Goal: Information Seeking & Learning: Understand process/instructions

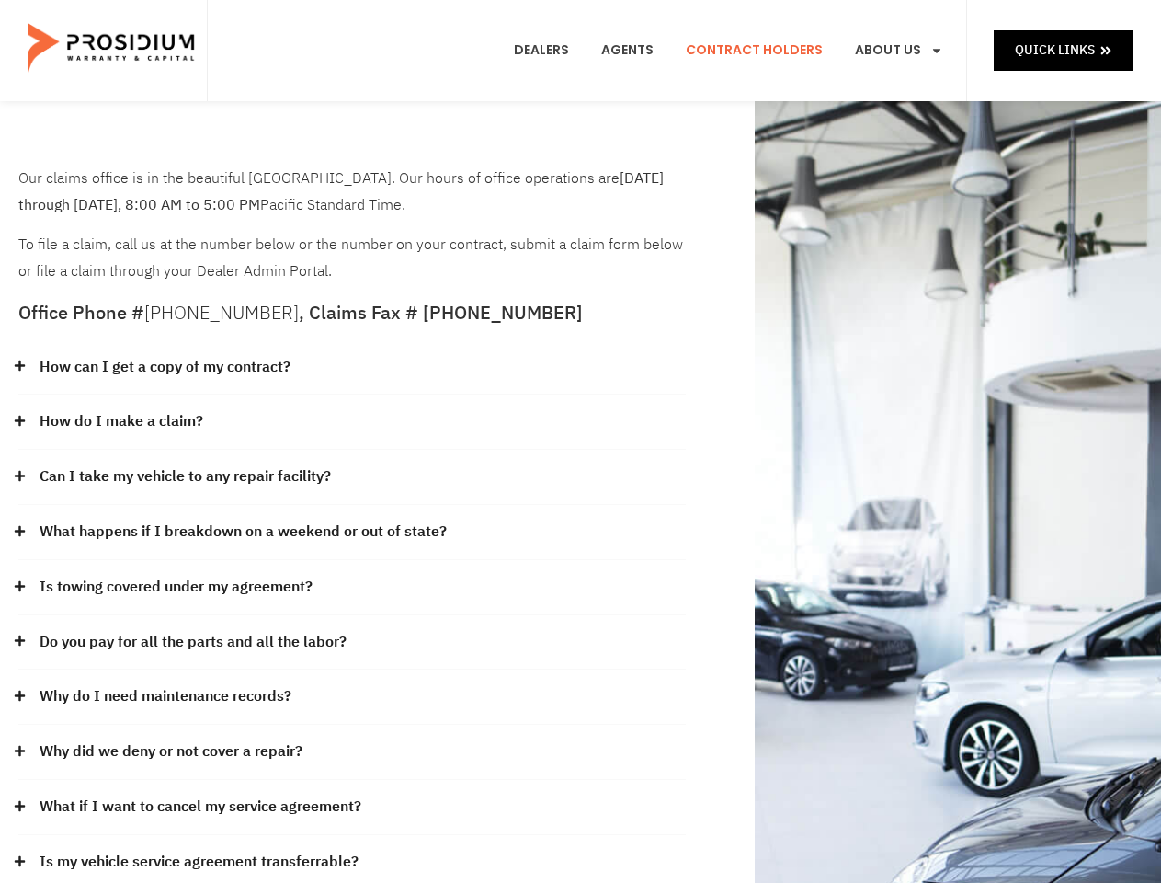
click at [580, 441] on div "How do I make a claim?" at bounding box center [352, 422] width 668 height 55
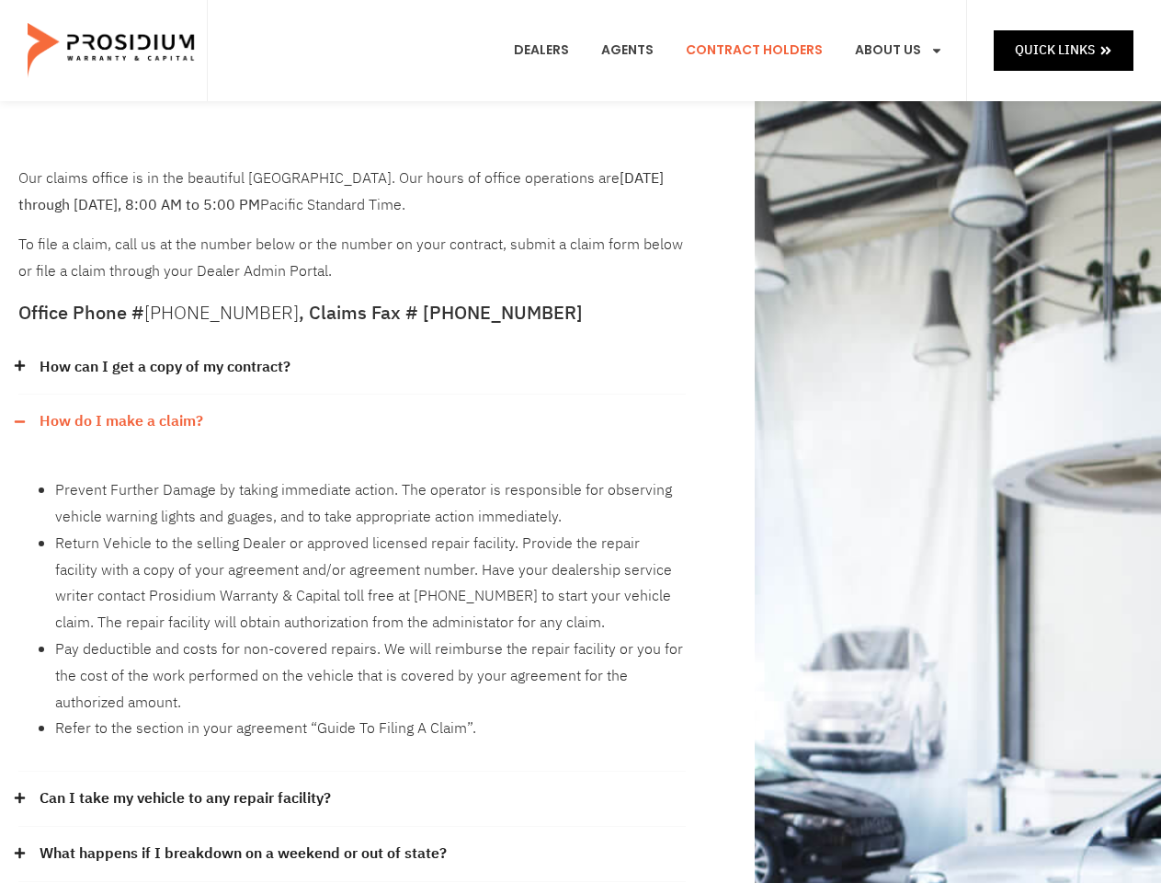
click at [352, 368] on div "How can I get a copy of my contract?" at bounding box center [352, 367] width 668 height 55
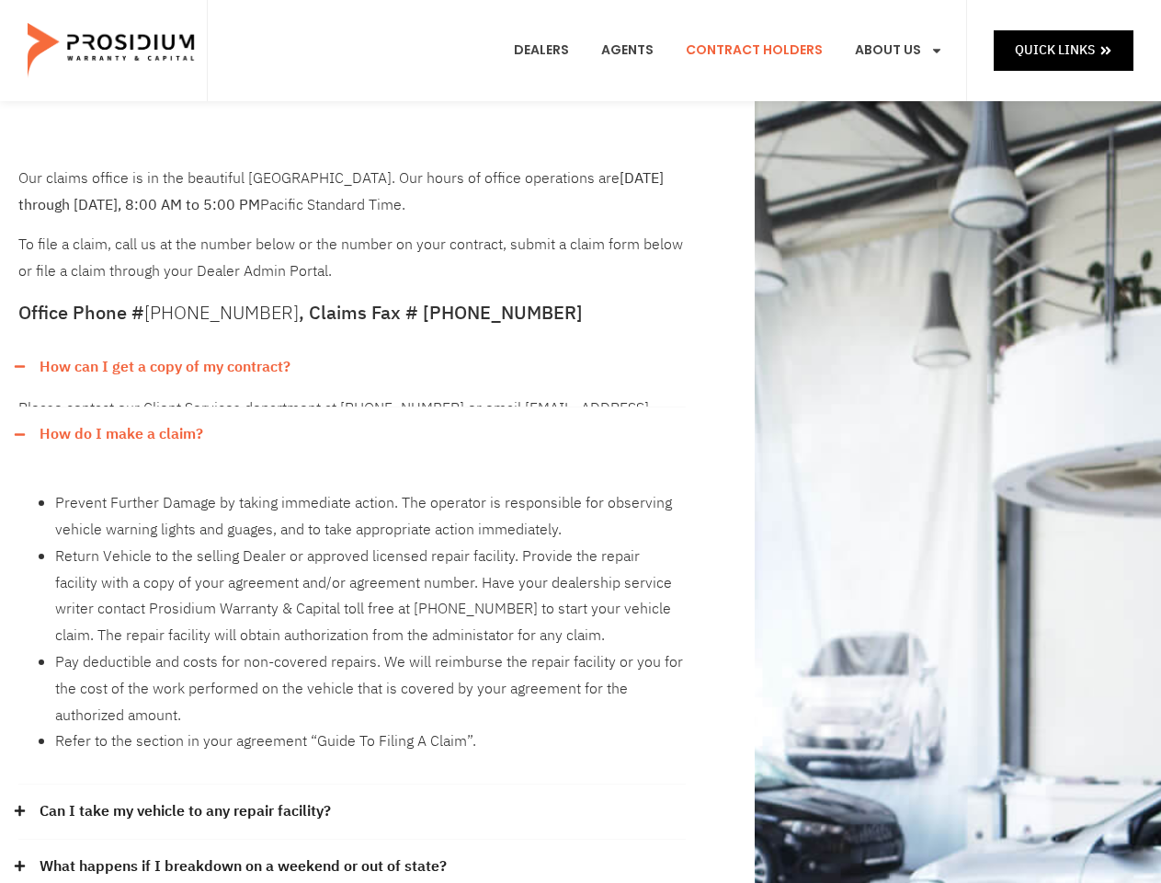
click at [164, 367] on link "How can I get a copy of my contract?" at bounding box center [165, 367] width 251 height 27
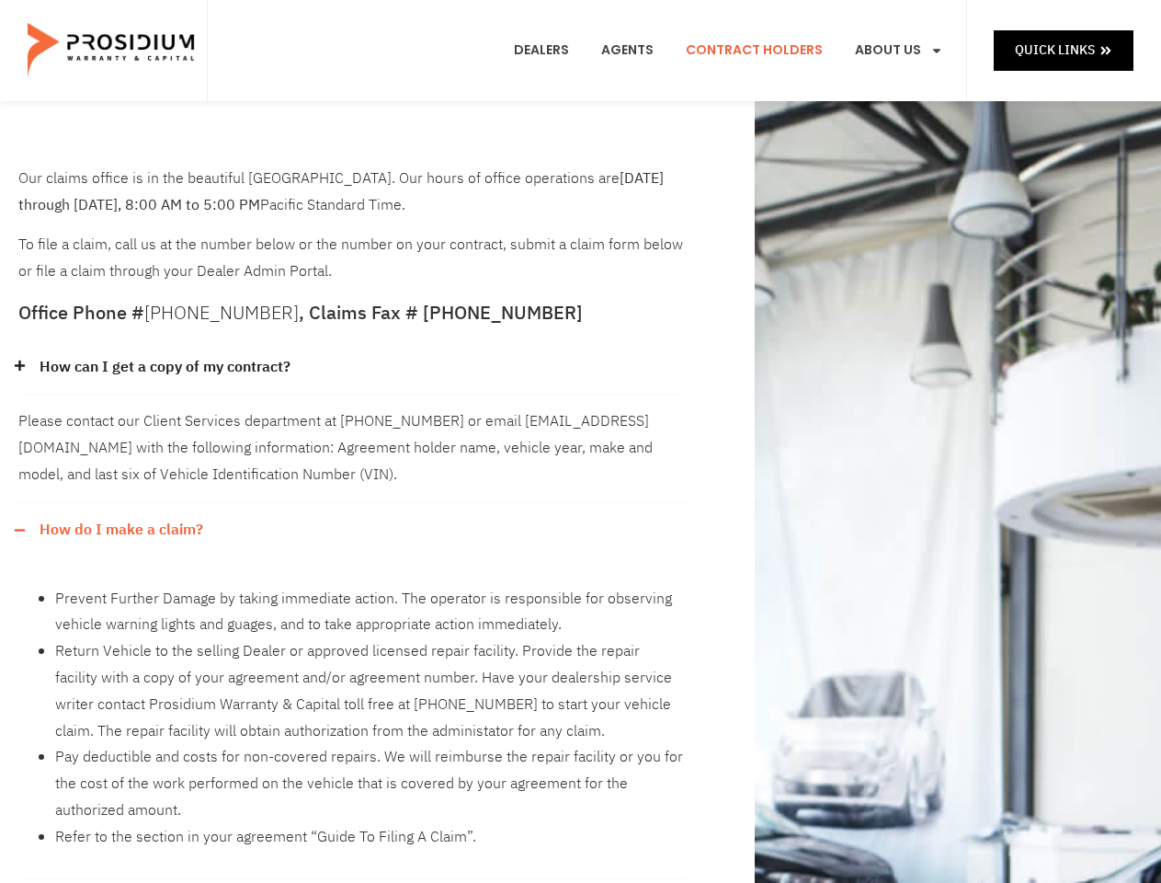
click at [352, 422] on div "Please contact our Client Services department at [PHONE_NUMBER] or email [EMAIL…" at bounding box center [352, 449] width 668 height 108
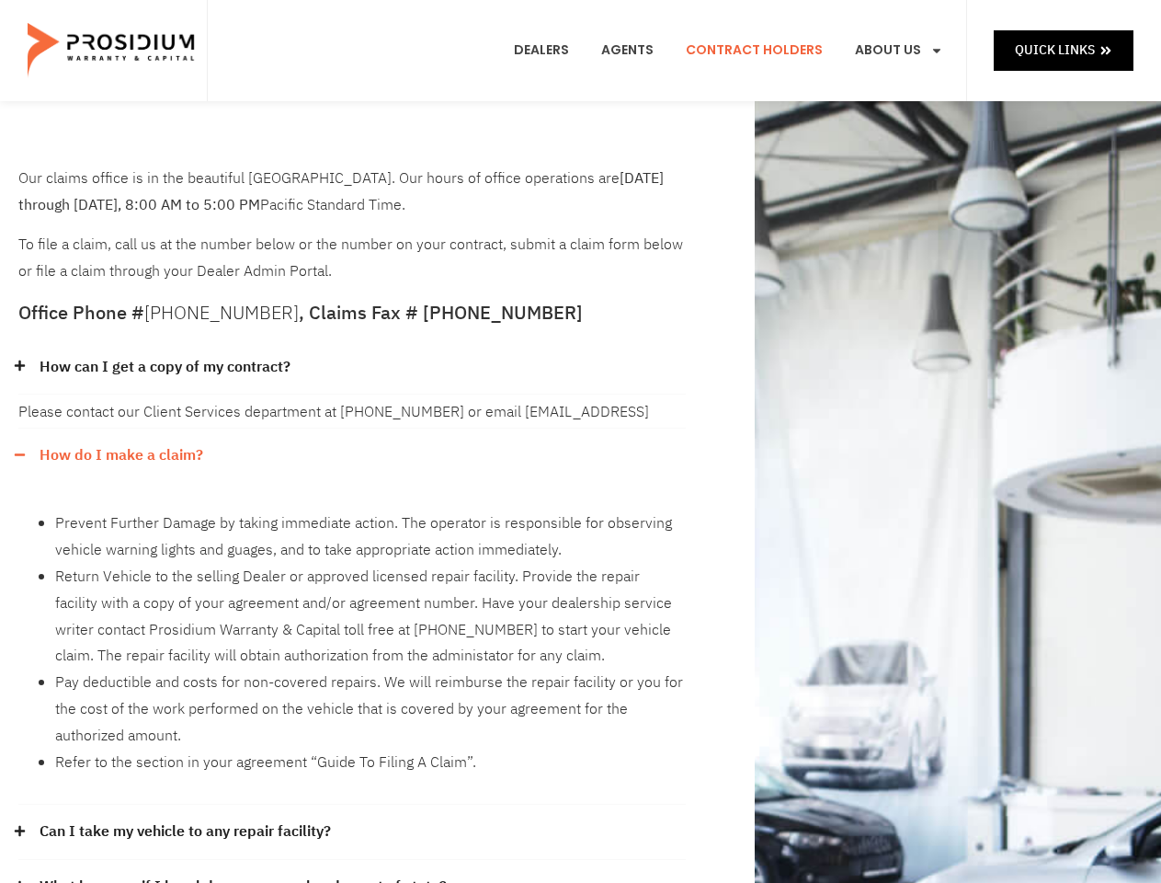
click at [120, 442] on link "How do I make a claim?" at bounding box center [122, 455] width 164 height 27
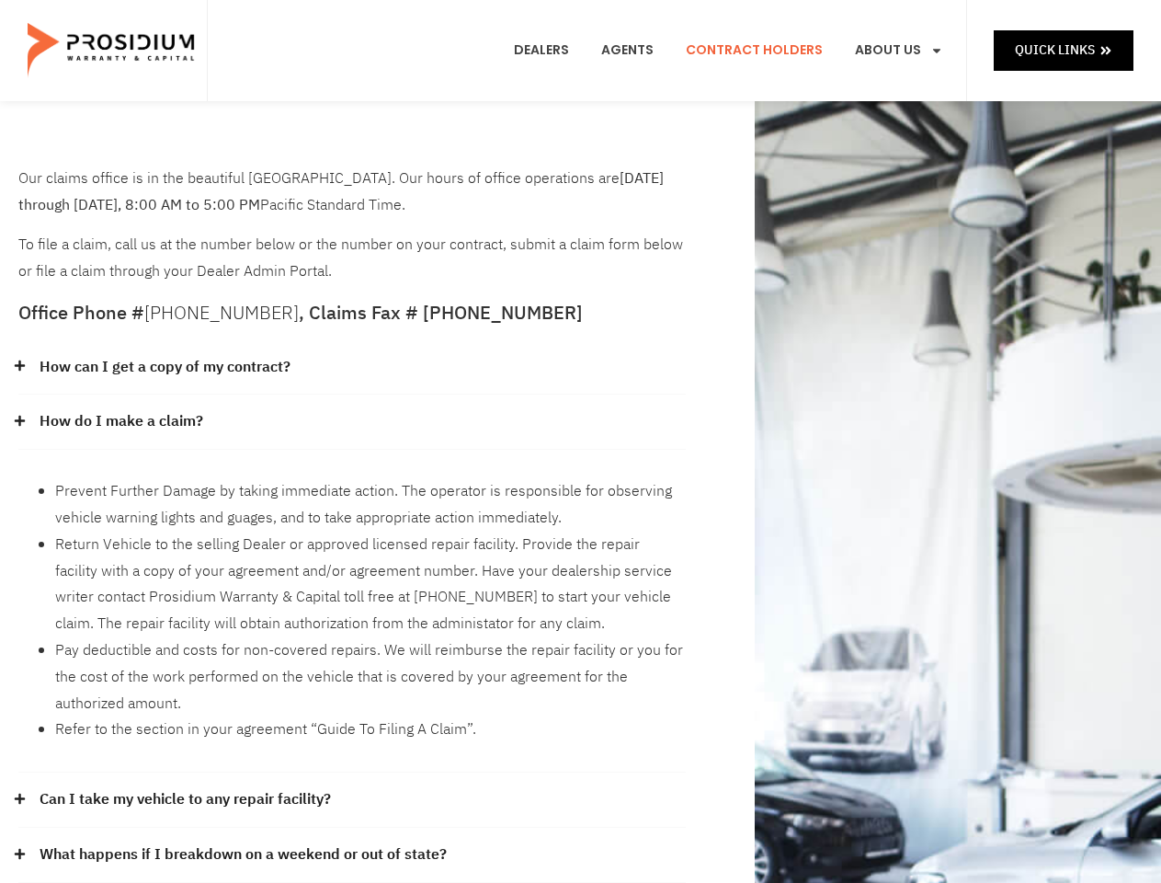
click at [352, 478] on li "Prevent Further Damage by taking immediate action. The operator is responsible …" at bounding box center [370, 504] width 631 height 53
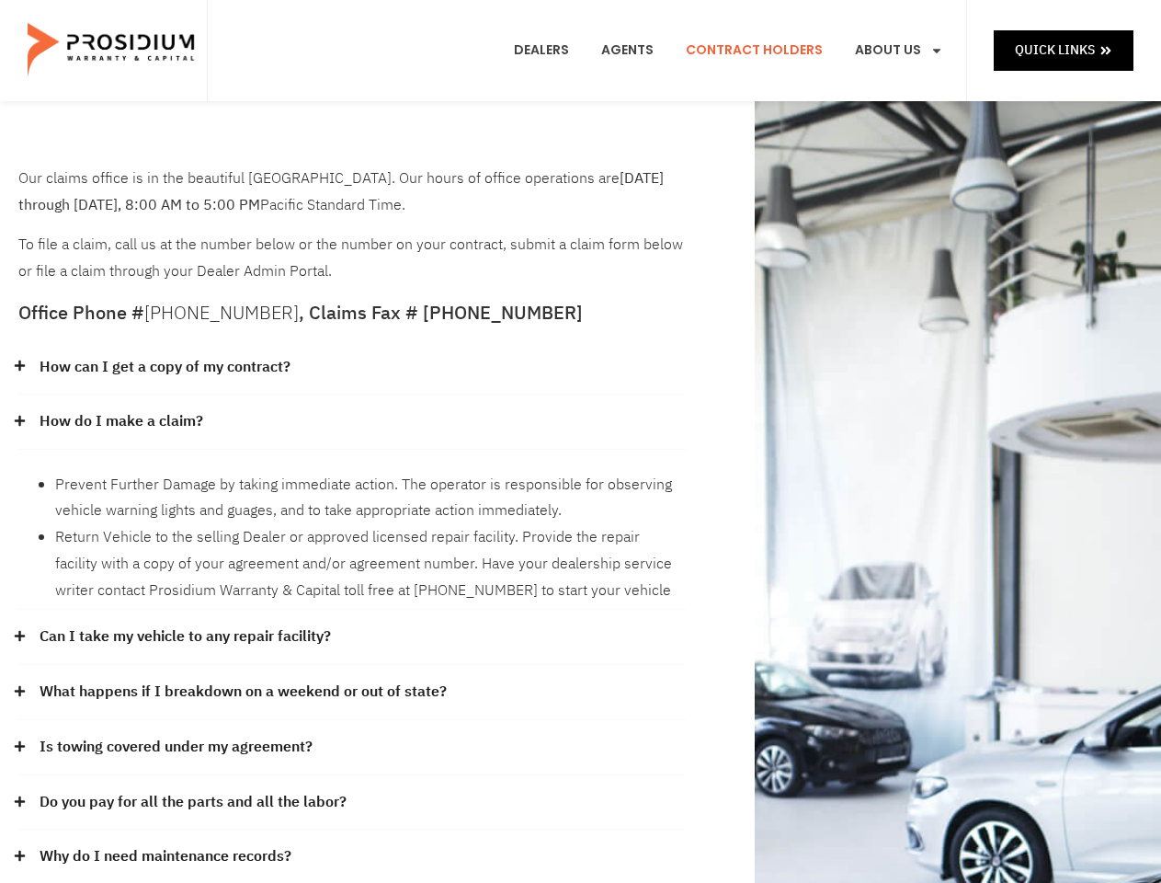
click at [186, 623] on link "Can I take my vehicle to any repair facility?" at bounding box center [186, 636] width 292 height 27
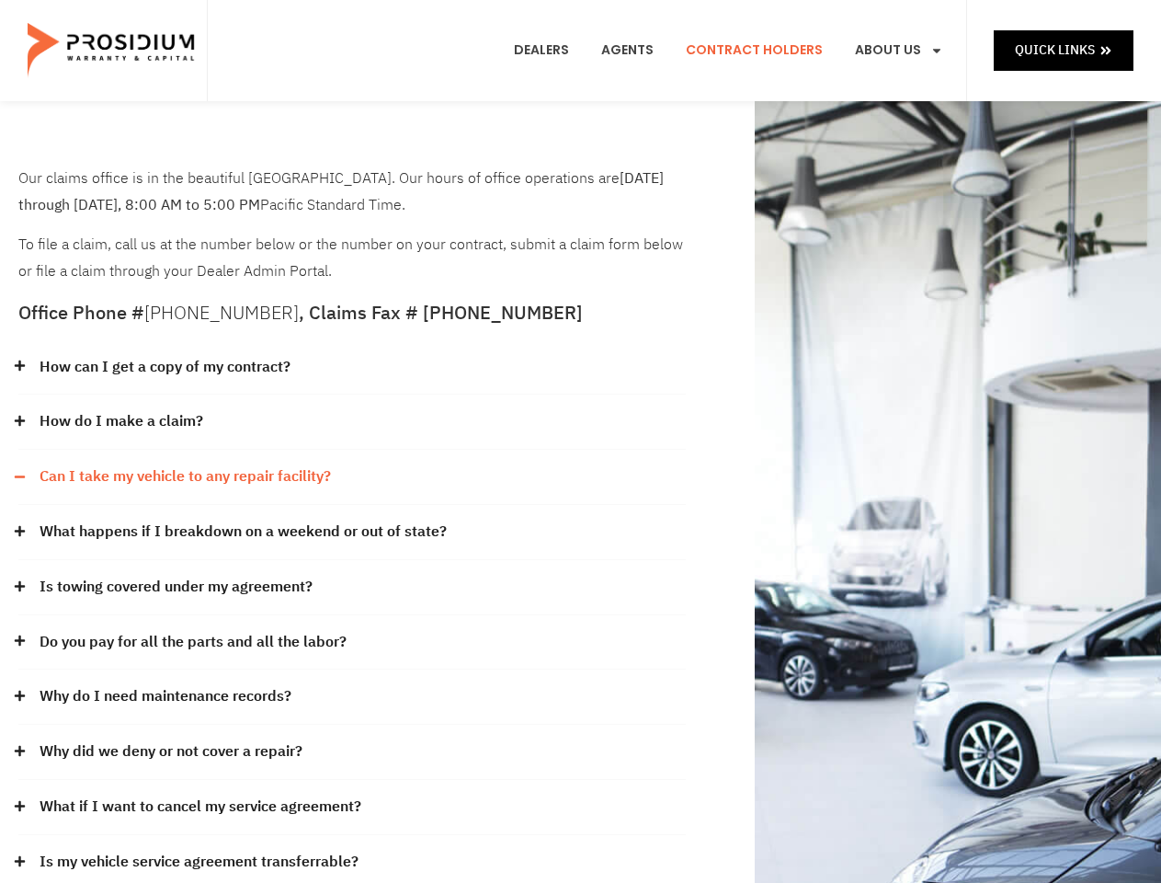
click at [352, 532] on div "What happens if I breakdown on a weekend or out of state?" at bounding box center [352, 532] width 668 height 55
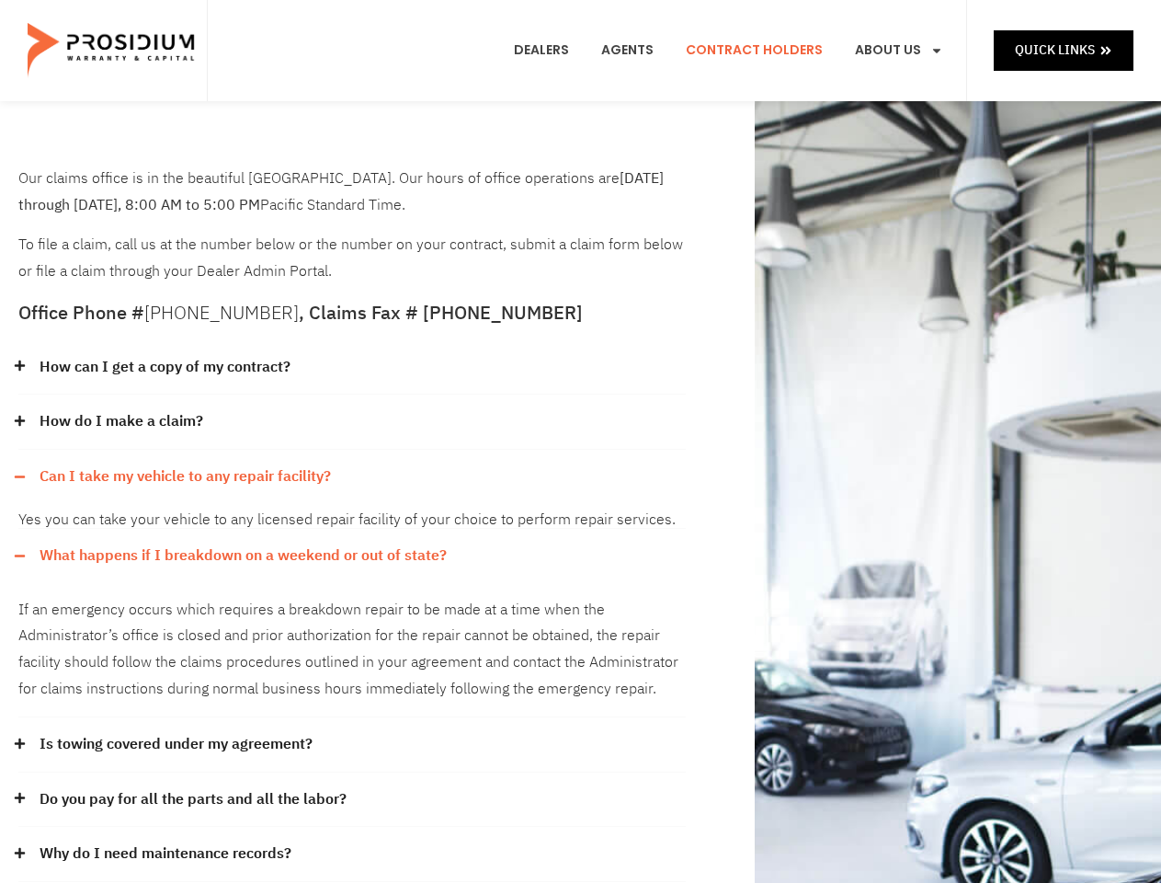
click at [241, 529] on div "Yes you can take your vehicle to any licensed repair facility of your choice to…" at bounding box center [352, 516] width 668 height 25
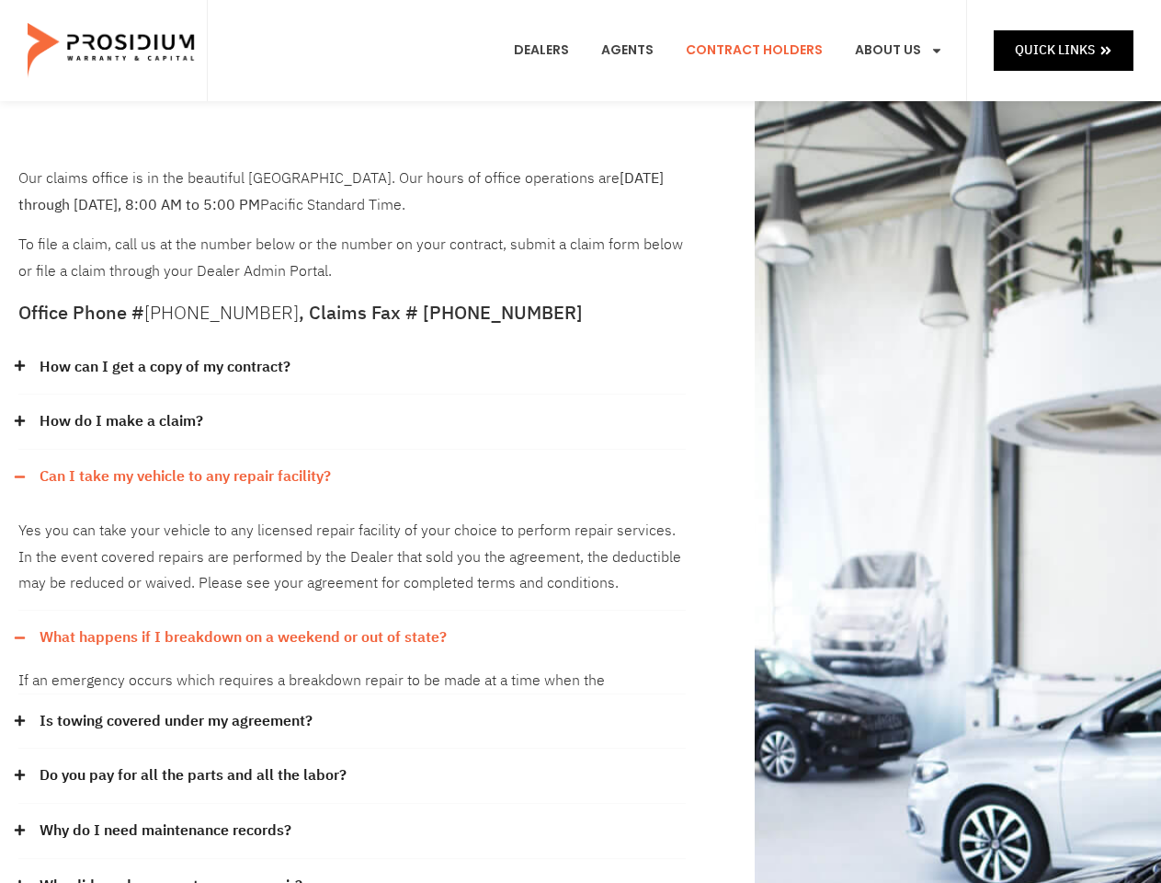
click at [352, 588] on div "Yes you can take your vehicle to any licensed repair facility of your choice to…" at bounding box center [352, 557] width 668 height 107
